Goal: Transaction & Acquisition: Purchase product/service

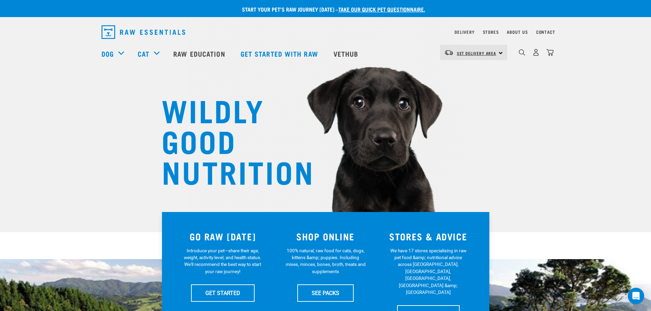
click at [491, 52] on span "Set Delivery Area" at bounding box center [477, 53] width 40 height 2
click at [476, 86] on link "[GEOGRAPHIC_DATA]" at bounding box center [473, 86] width 66 height 15
click at [517, 54] on div "dropdown navigation" at bounding box center [530, 53] width 47 height 27
click at [522, 52] on img "dropdown navigation" at bounding box center [522, 52] width 6 height 6
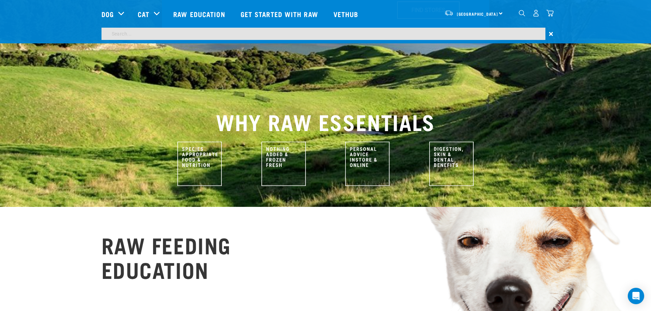
scroll to position [272, 0]
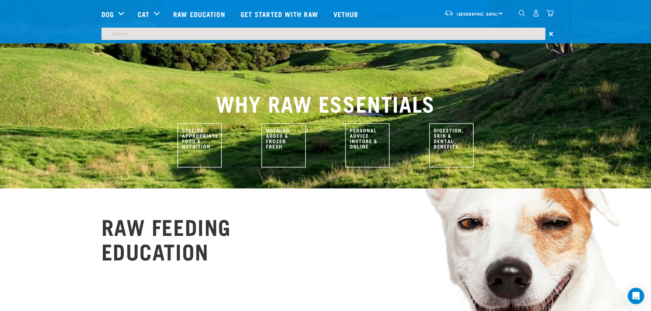
click at [221, 32] on input "search" at bounding box center [323, 34] width 444 height 12
type input "venison mix"
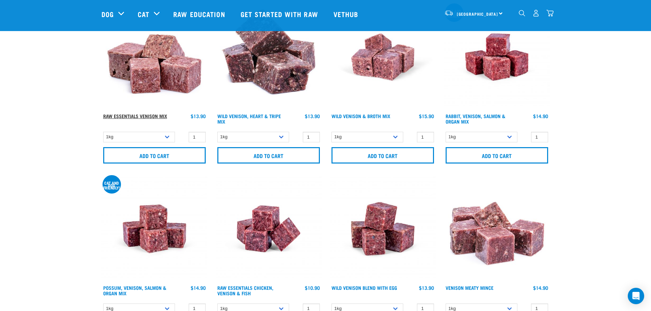
scroll to position [102, 0]
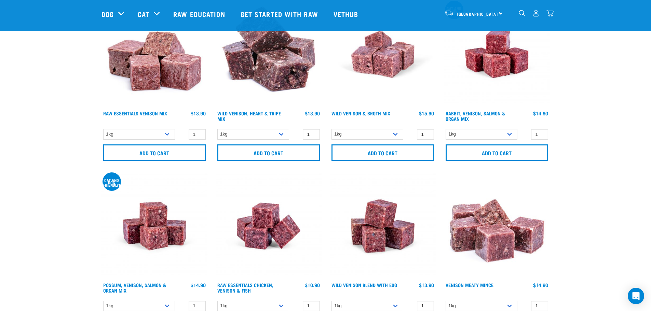
click at [159, 80] on img at bounding box center [154, 54] width 106 height 106
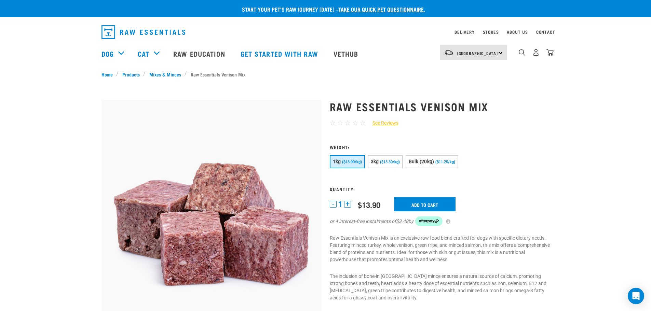
click at [435, 163] on span "($11.25/kg)" at bounding box center [445, 162] width 20 height 4
